Goal: Information Seeking & Learning: Learn about a topic

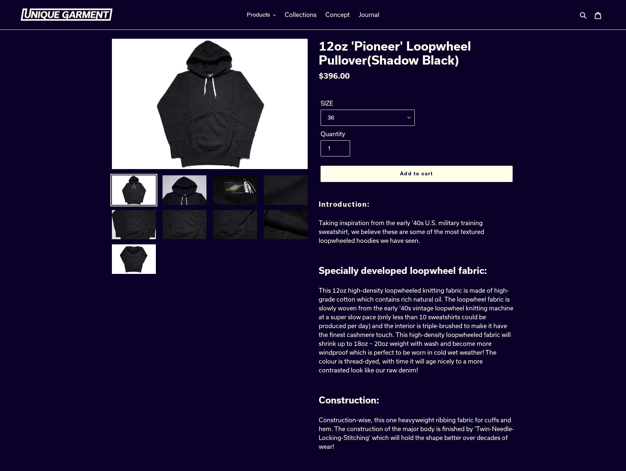
click at [173, 187] on img at bounding box center [184, 190] width 45 height 31
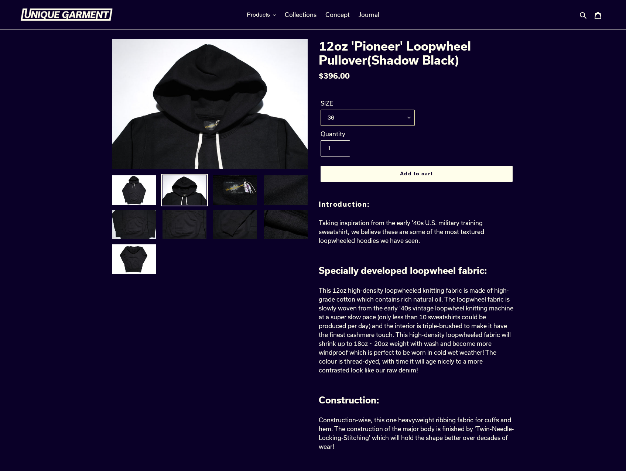
click at [403, 118] on select "36 38 40 42" at bounding box center [367, 118] width 94 height 16
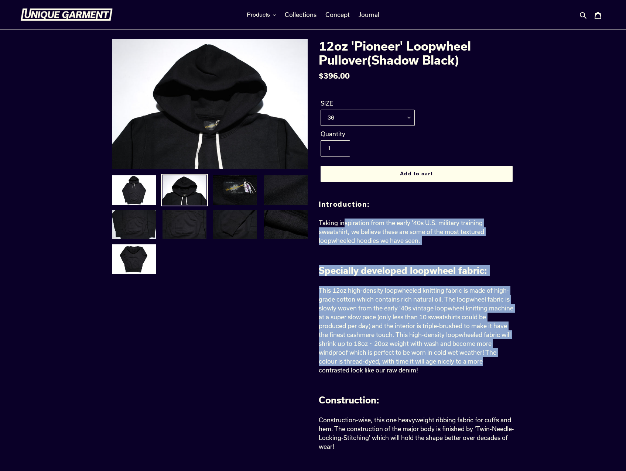
drag, startPoint x: 343, startPoint y: 218, endPoint x: 481, endPoint y: 359, distance: 197.3
click at [481, 359] on span "This 12oz high-density loopwheeled knitting fabric is made of high-grade cotton…" at bounding box center [416, 330] width 194 height 87
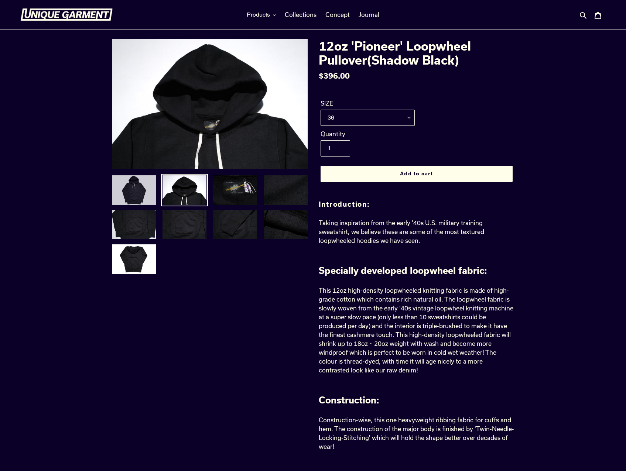
click at [138, 197] on img at bounding box center [133, 190] width 45 height 31
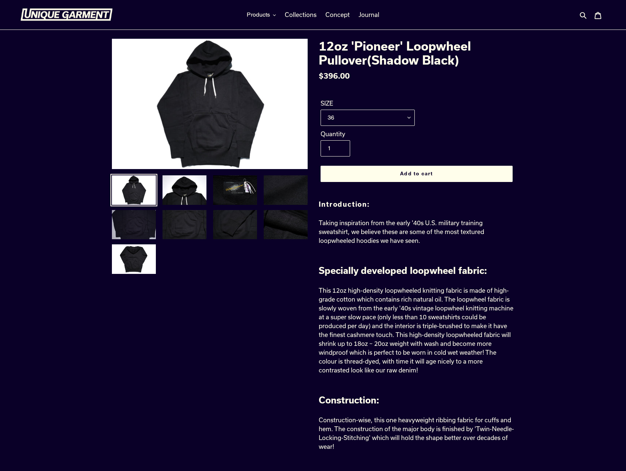
click at [135, 233] on img at bounding box center [133, 224] width 45 height 31
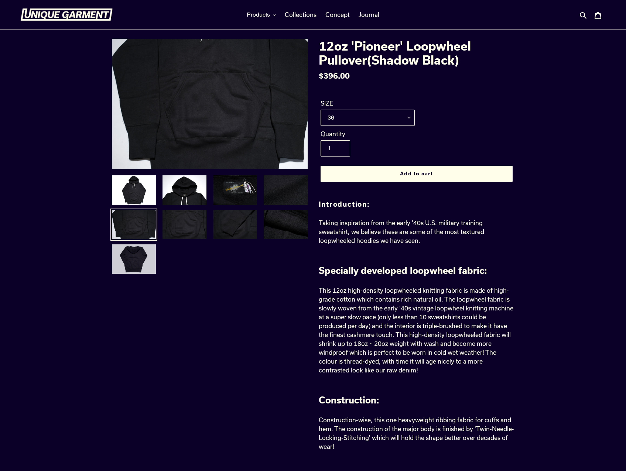
click at [139, 255] on img at bounding box center [133, 259] width 45 height 31
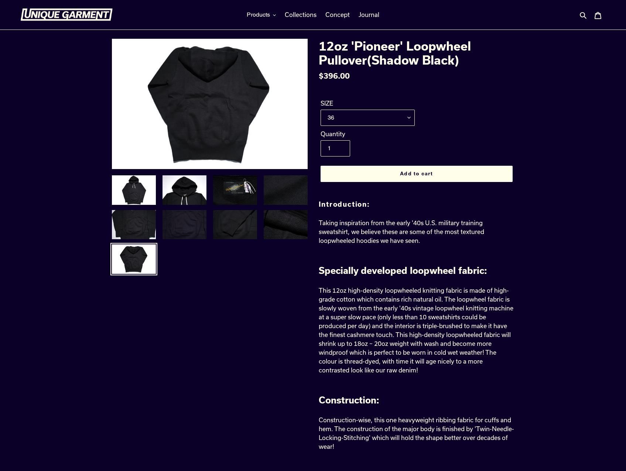
click at [177, 234] on img at bounding box center [184, 224] width 45 height 31
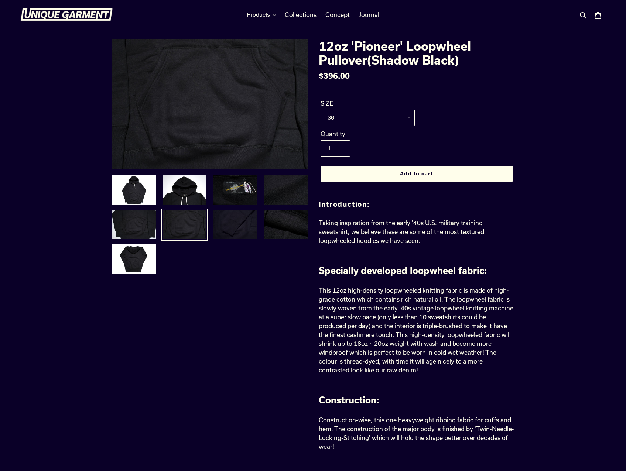
click at [238, 227] on img at bounding box center [234, 224] width 45 height 31
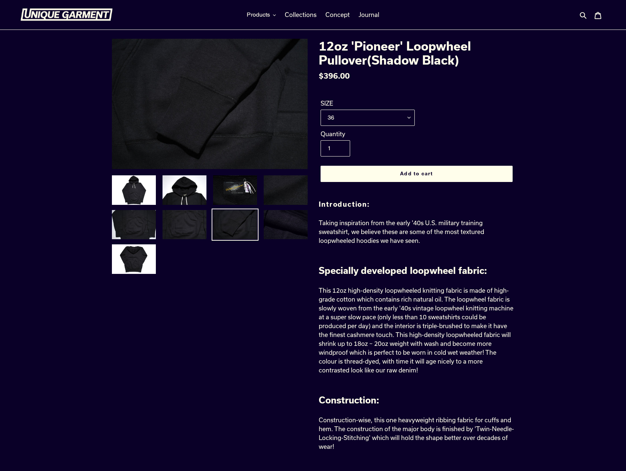
click at [289, 232] on img at bounding box center [285, 224] width 45 height 31
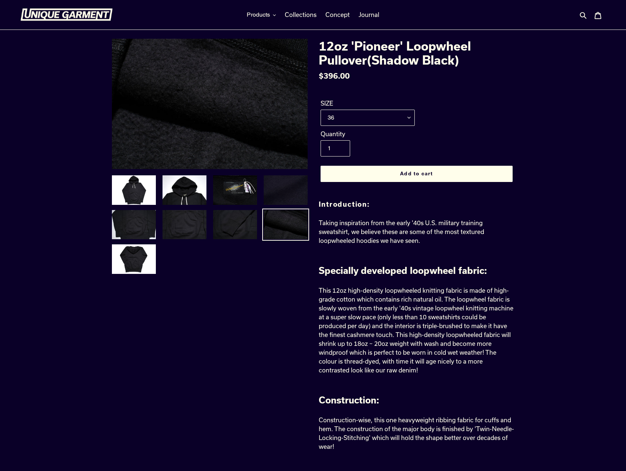
click at [285, 185] on img at bounding box center [285, 190] width 45 height 31
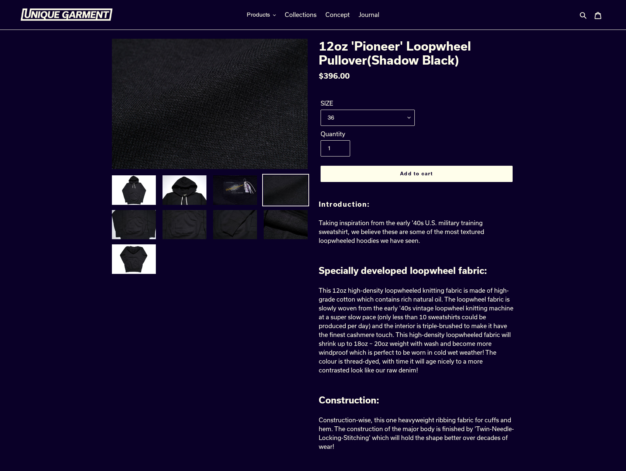
click at [236, 186] on img at bounding box center [234, 190] width 45 height 31
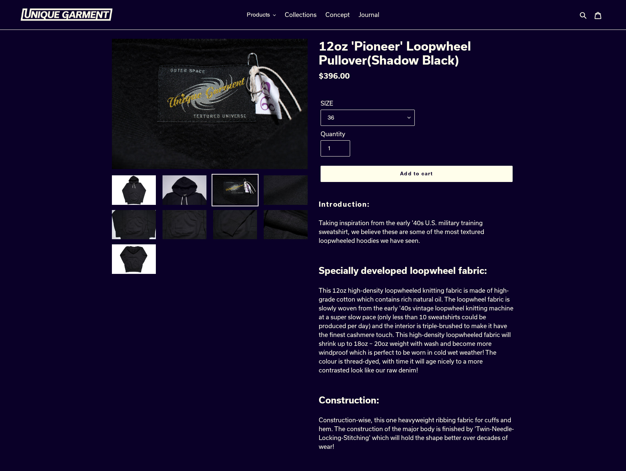
click at [179, 188] on img at bounding box center [184, 190] width 45 height 31
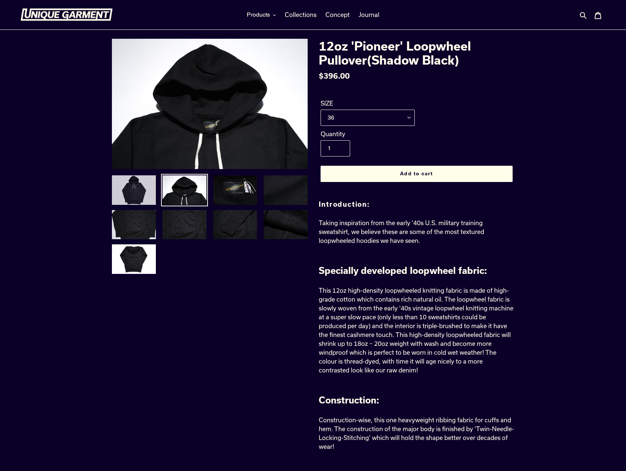
click at [140, 189] on img at bounding box center [133, 190] width 45 height 31
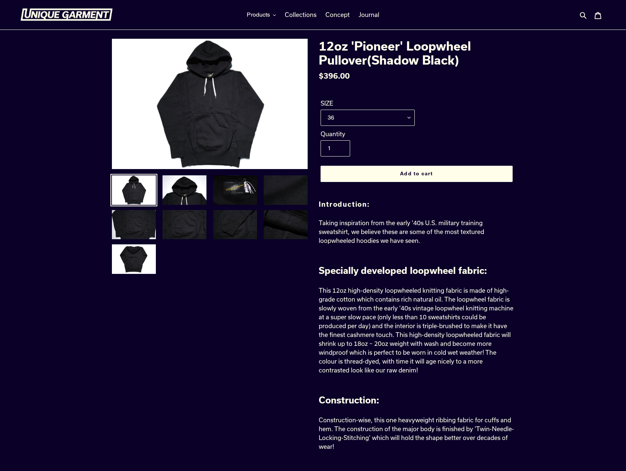
click at [131, 242] on li at bounding box center [134, 226] width 51 height 35
click at [128, 227] on img at bounding box center [133, 224] width 45 height 31
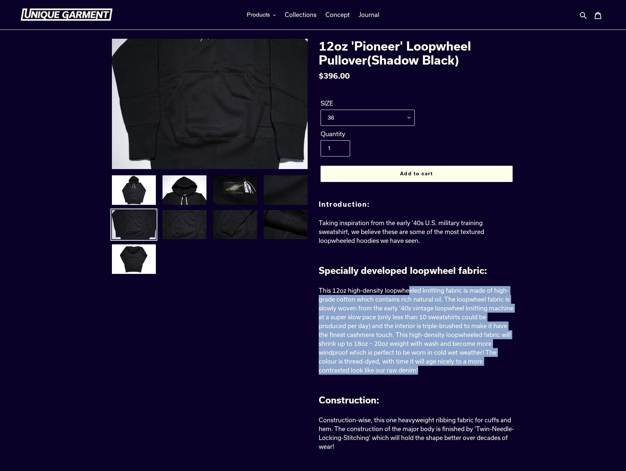
drag, startPoint x: 407, startPoint y: 289, endPoint x: 408, endPoint y: 368, distance: 78.6
click at [408, 368] on p "This 12oz high-density loopwheeled knitting fabric is made of high-grade cotton…" at bounding box center [417, 330] width 196 height 89
drag, startPoint x: 414, startPoint y: 366, endPoint x: 384, endPoint y: 291, distance: 81.6
click at [384, 291] on p "This 12oz high-density loopwheeled knitting fabric is made of high-grade cotton…" at bounding box center [417, 330] width 196 height 89
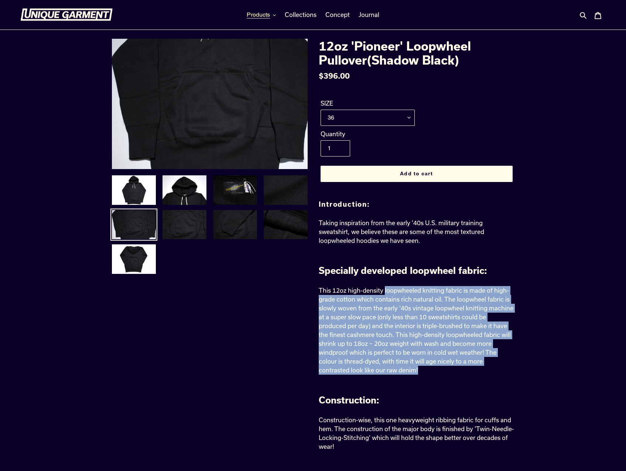
click at [266, 13] on span "Products" at bounding box center [258, 14] width 23 height 7
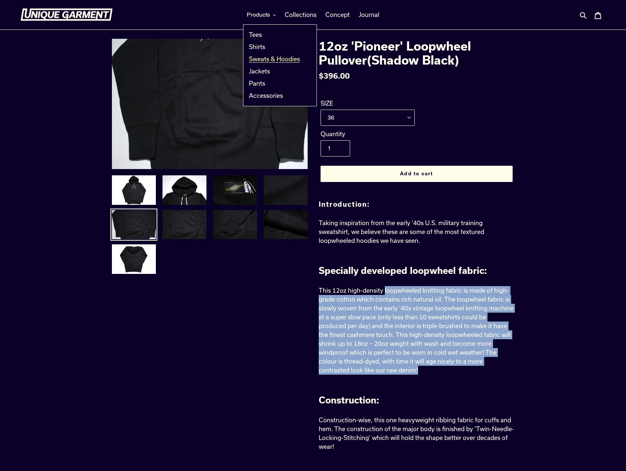
click at [261, 55] on span "Sweats & Hoodies" at bounding box center [274, 58] width 51 height 7
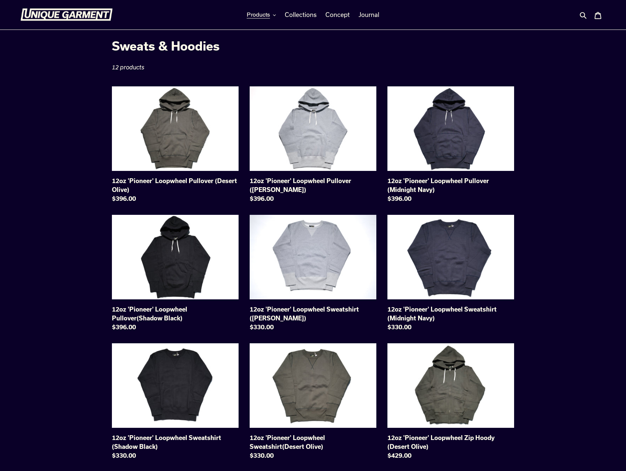
drag, startPoint x: 162, startPoint y: 45, endPoint x: 238, endPoint y: 52, distance: 76.7
click at [238, 52] on h1 "Collection: Sweats & Hoodies" at bounding box center [313, 46] width 402 height 14
click at [220, 41] on h1 "Collection: Sweats & Hoodies" at bounding box center [313, 46] width 402 height 14
